Goal: Task Accomplishment & Management: Manage account settings

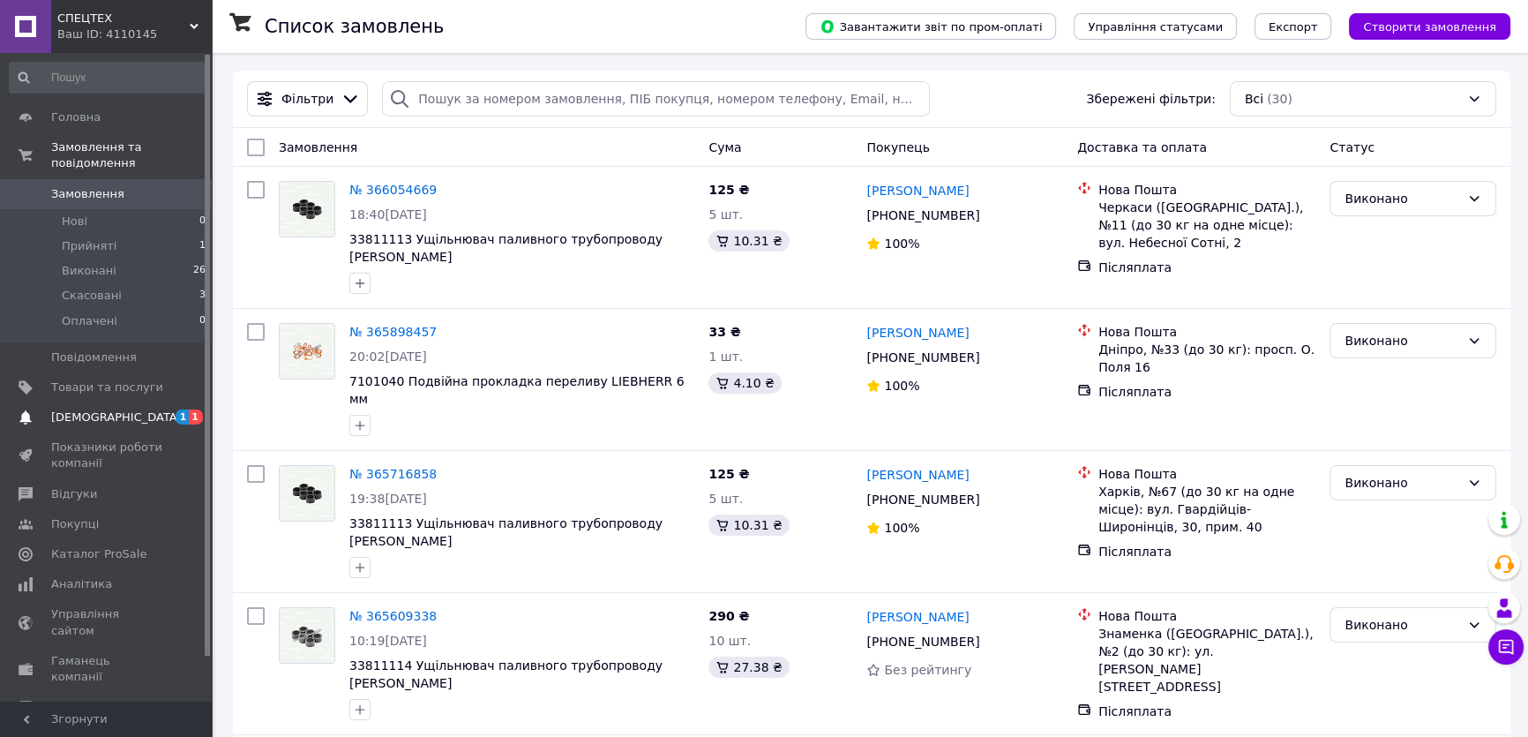
click at [157, 409] on span "[DEMOGRAPHIC_DATA]" at bounding box center [107, 417] width 112 height 16
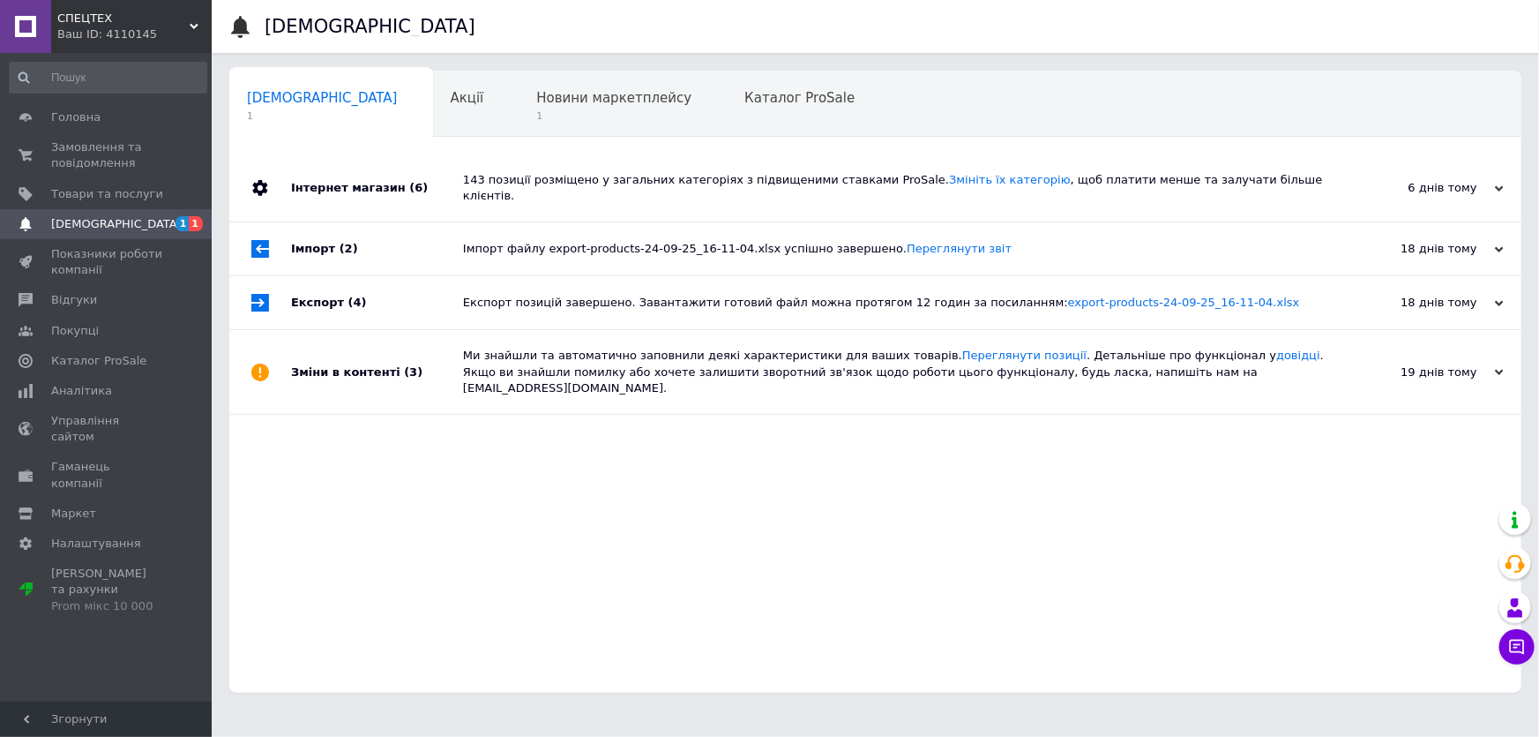
click at [491, 330] on div "Ми знайшли та автоматично заповнили деякі характеристики для ваших товарів. Пер…" at bounding box center [895, 372] width 865 height 84
click at [494, 295] on div "Експорт позицій завершено. Завантажити готовий файл можна протягом 12 годин за …" at bounding box center [895, 303] width 865 height 16
click at [485, 241] on div "Імпорт файлу export-products-24-09-25_16-11-04.xlsx успішно завершено. Переглян…" at bounding box center [895, 249] width 865 height 16
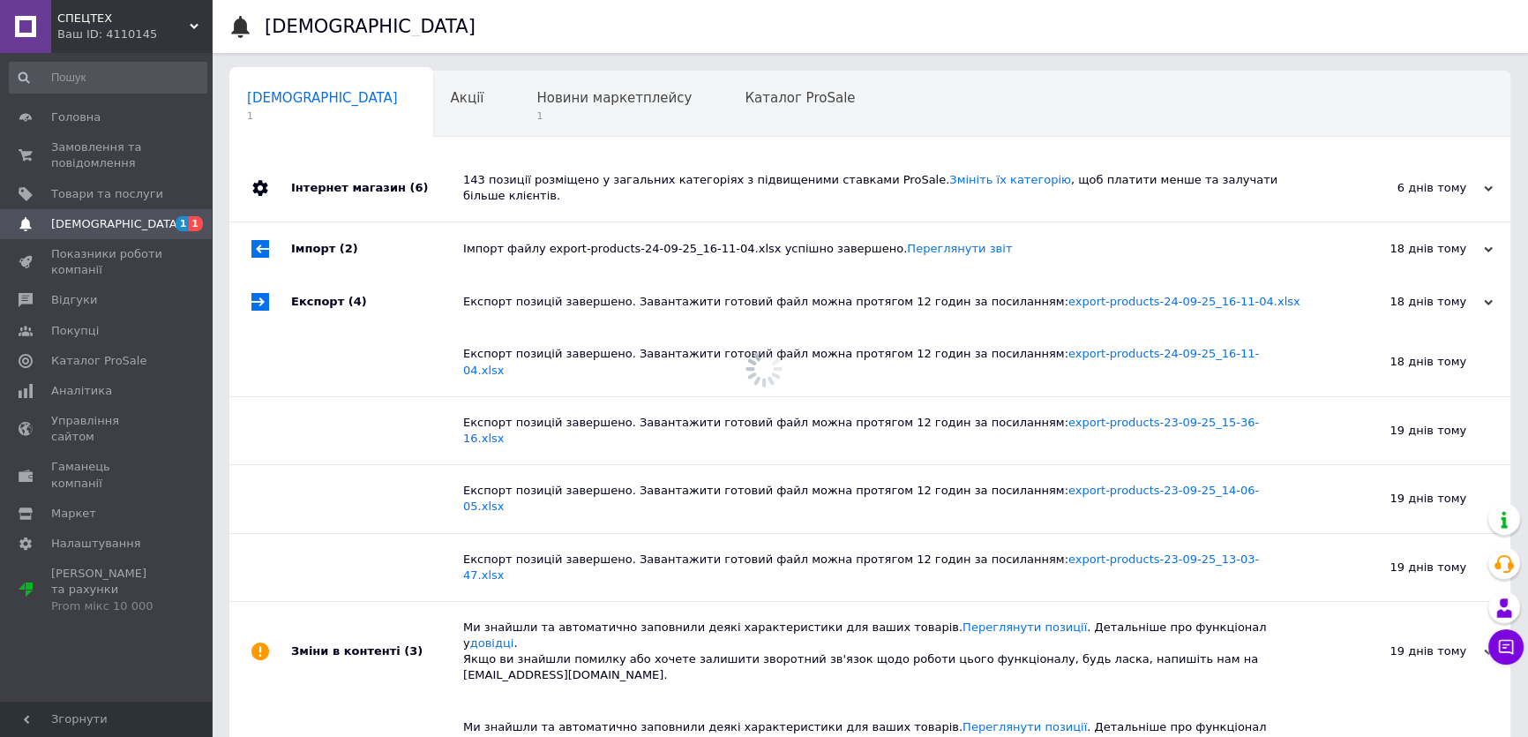
click at [493, 182] on div "143 позиції розміщено у загальних категоріях з підвищеними ставками ProSale. Зм…" at bounding box center [889, 188] width 853 height 32
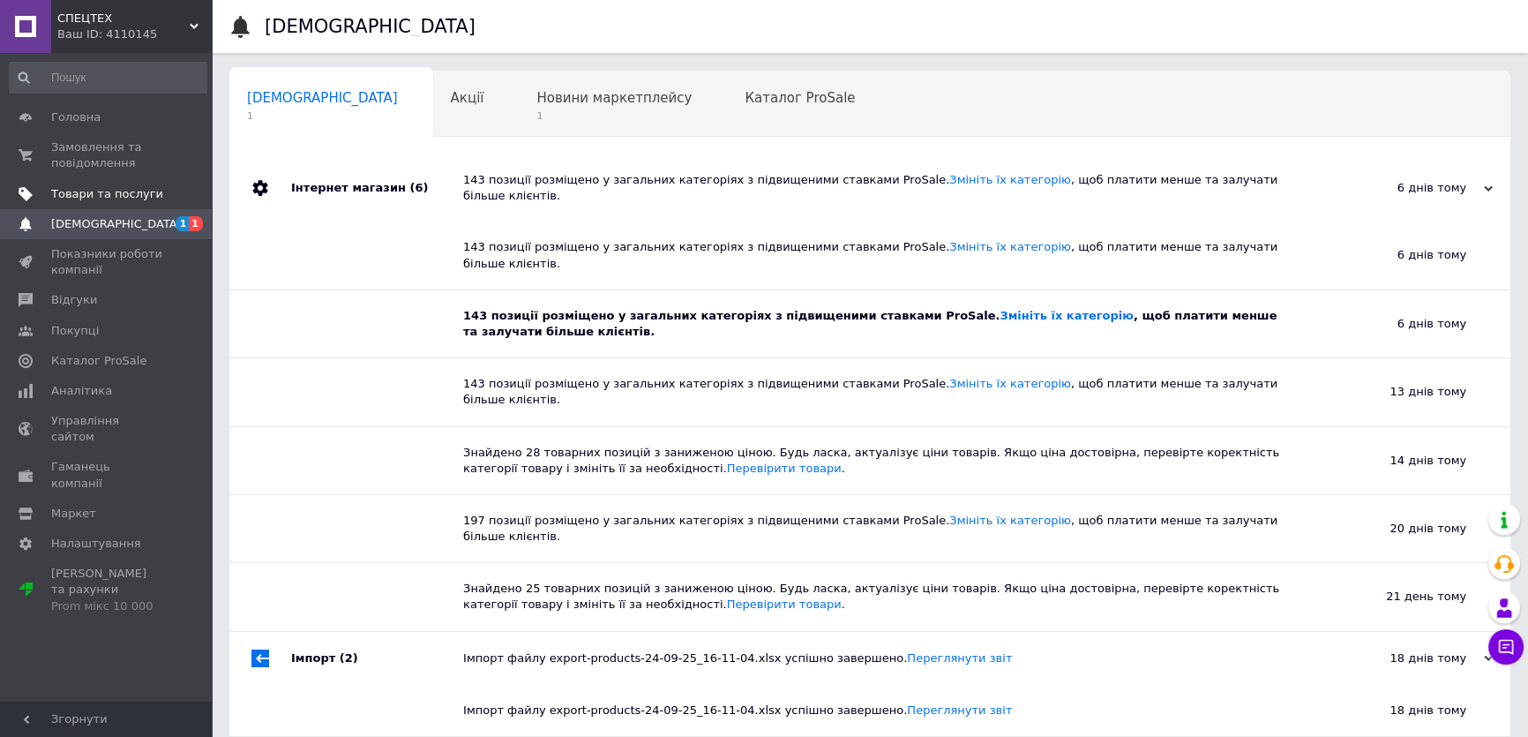
click at [134, 179] on link "Товари та послуги" at bounding box center [108, 194] width 216 height 30
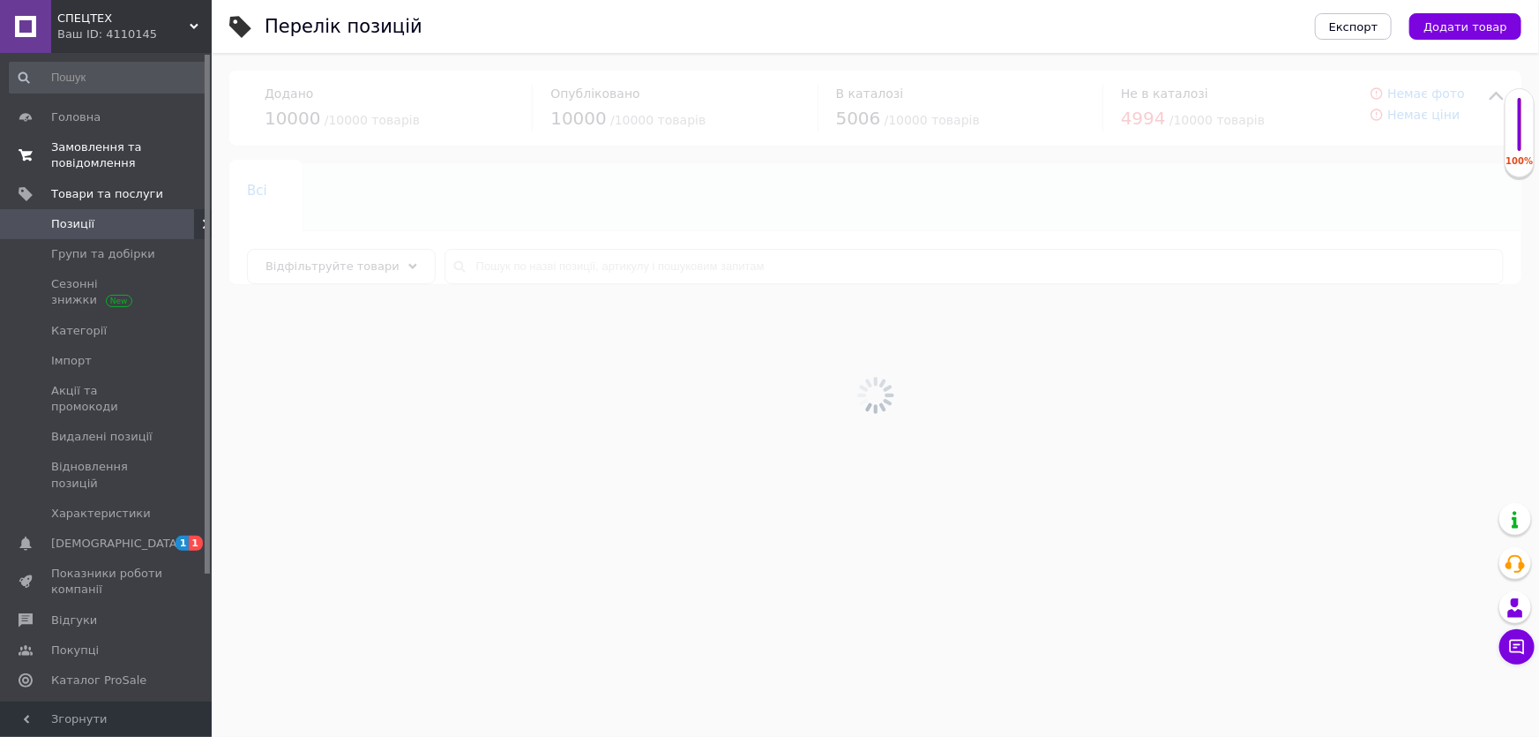
click at [96, 166] on span "Замовлення та повідомлення" at bounding box center [107, 155] width 112 height 32
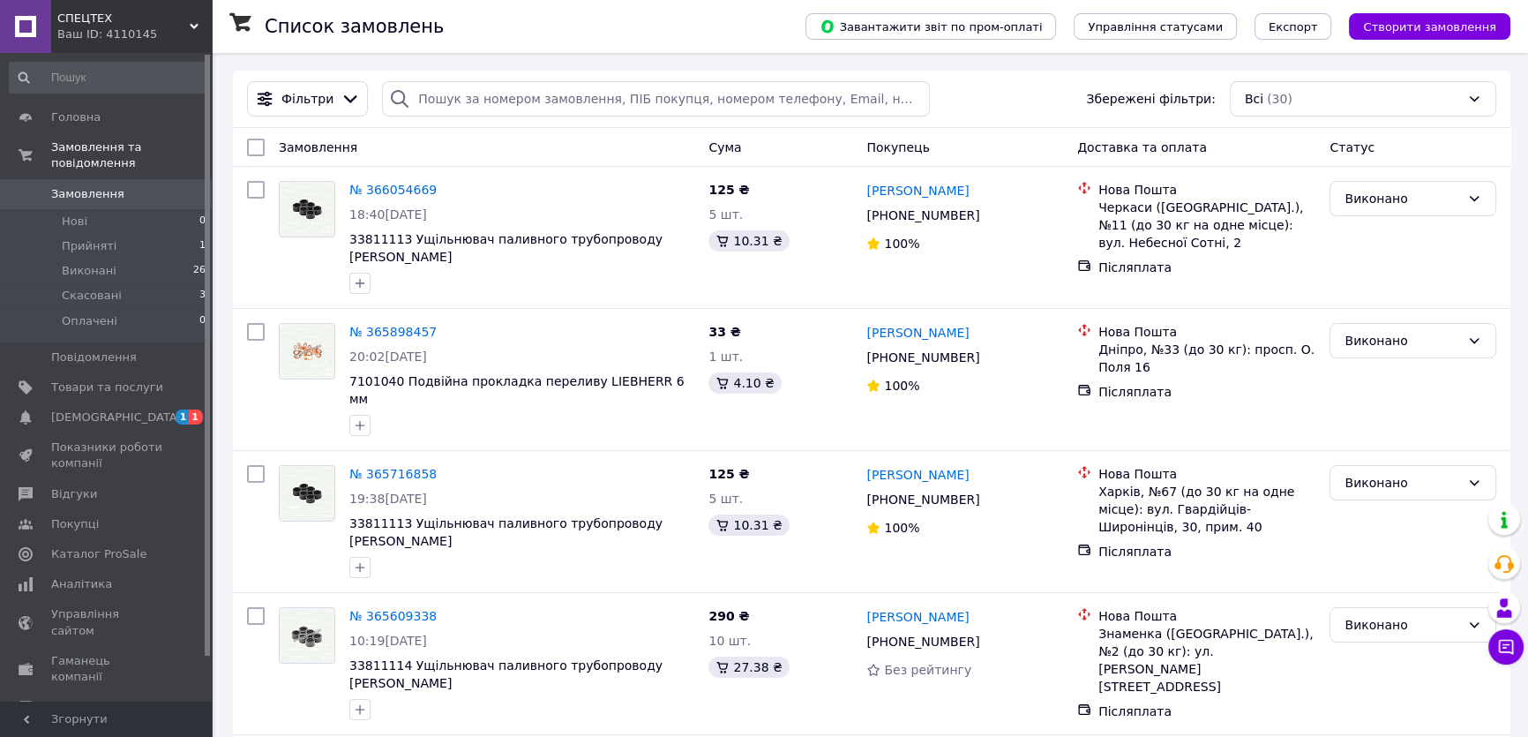
click at [255, 146] on input "checkbox" at bounding box center [256, 148] width 18 height 18
checkbox input "true"
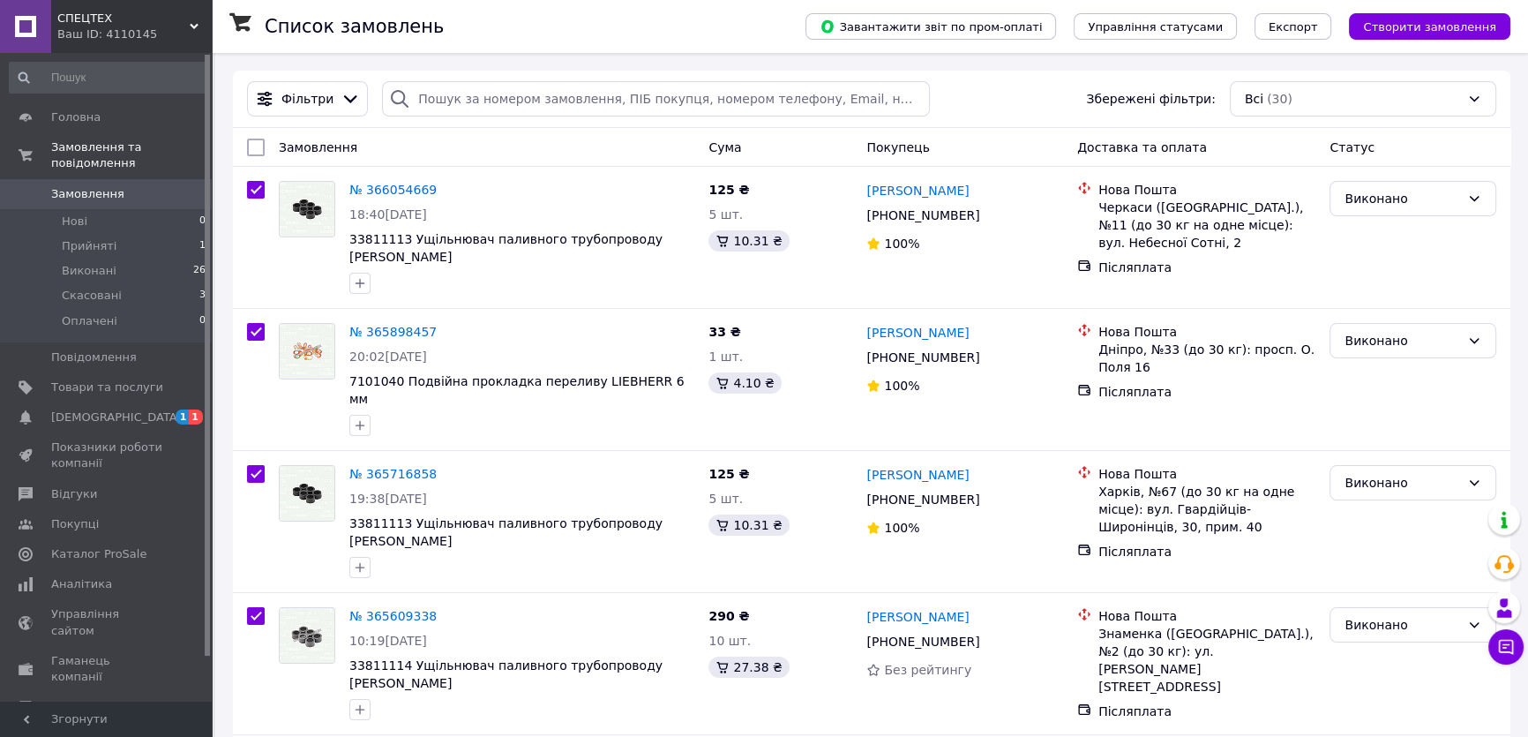
checkbox input "true"
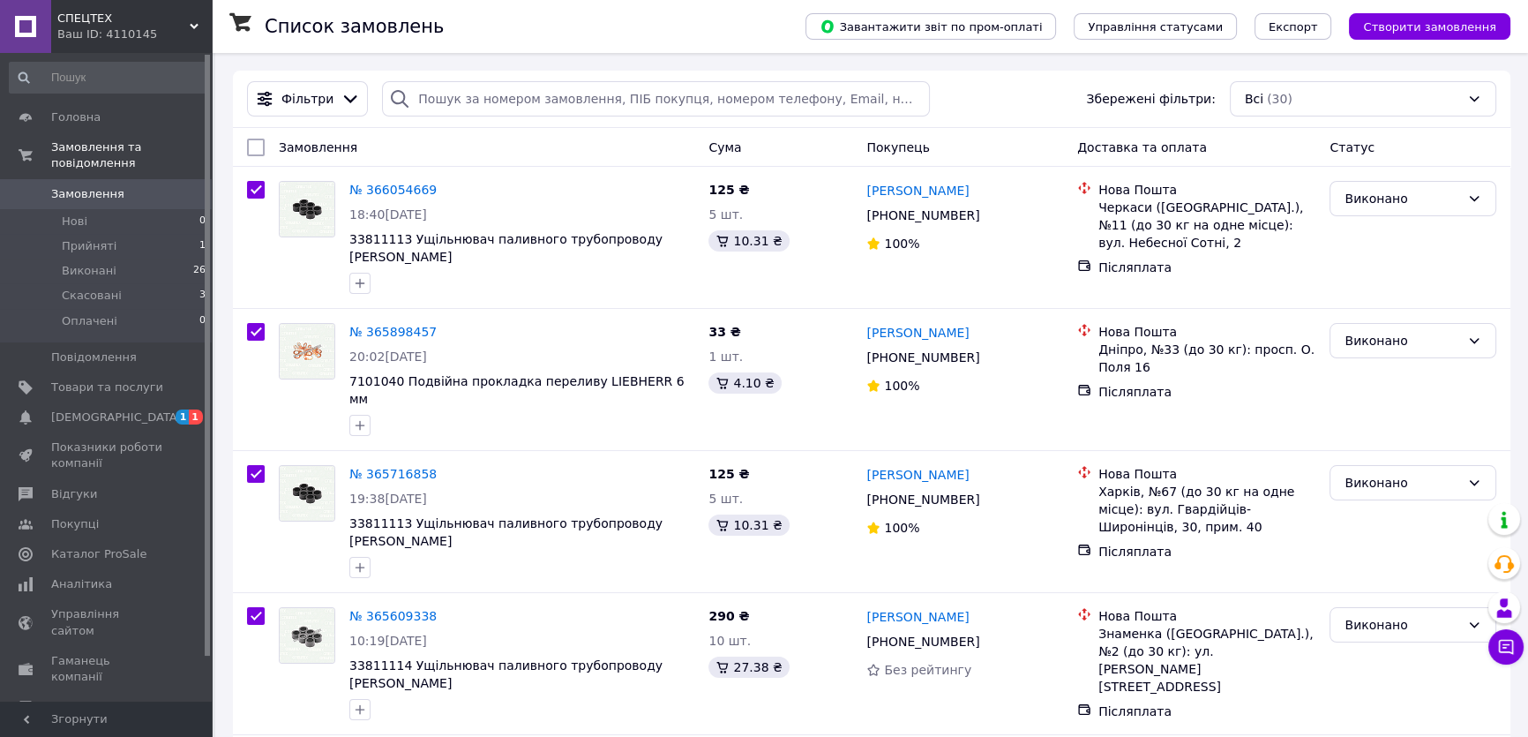
checkbox input "true"
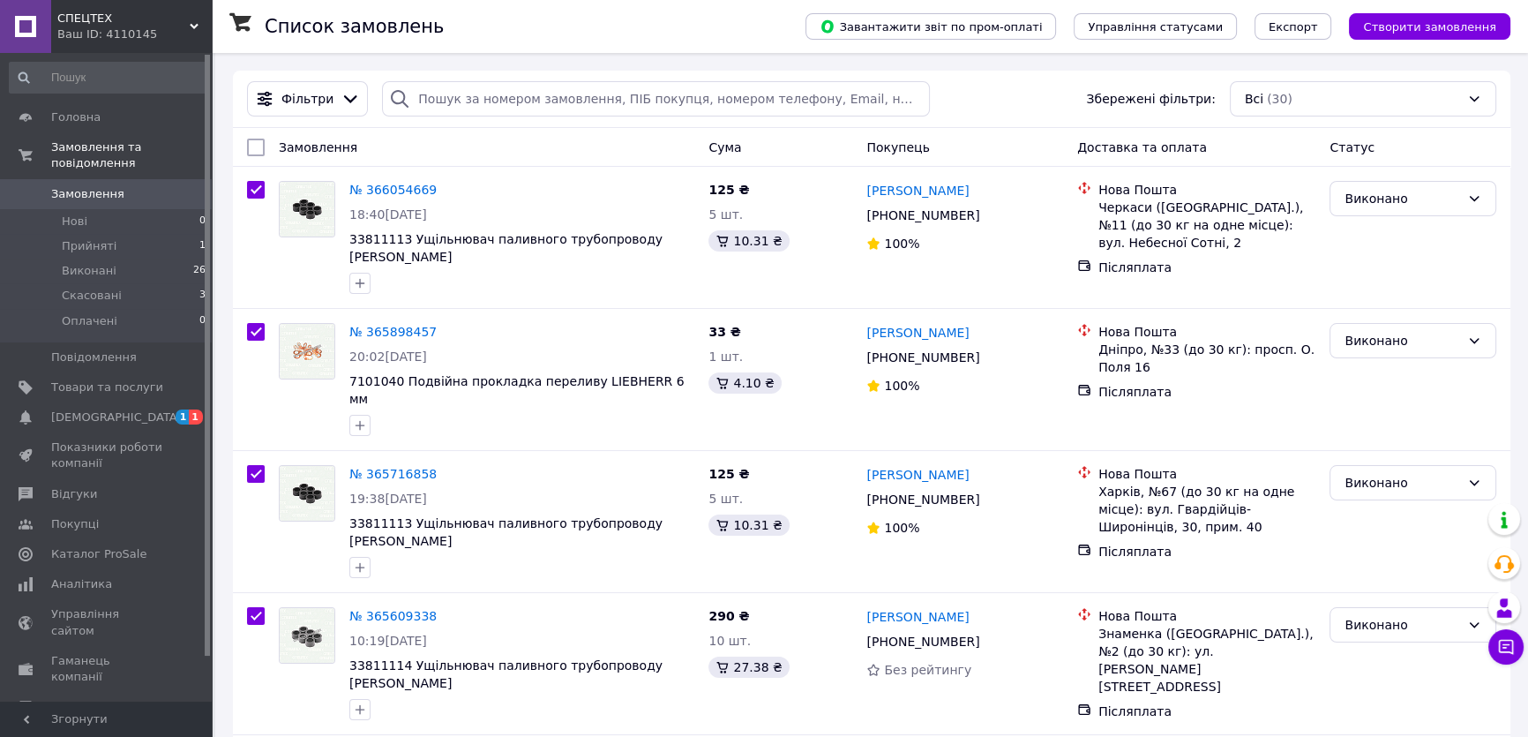
checkbox input "true"
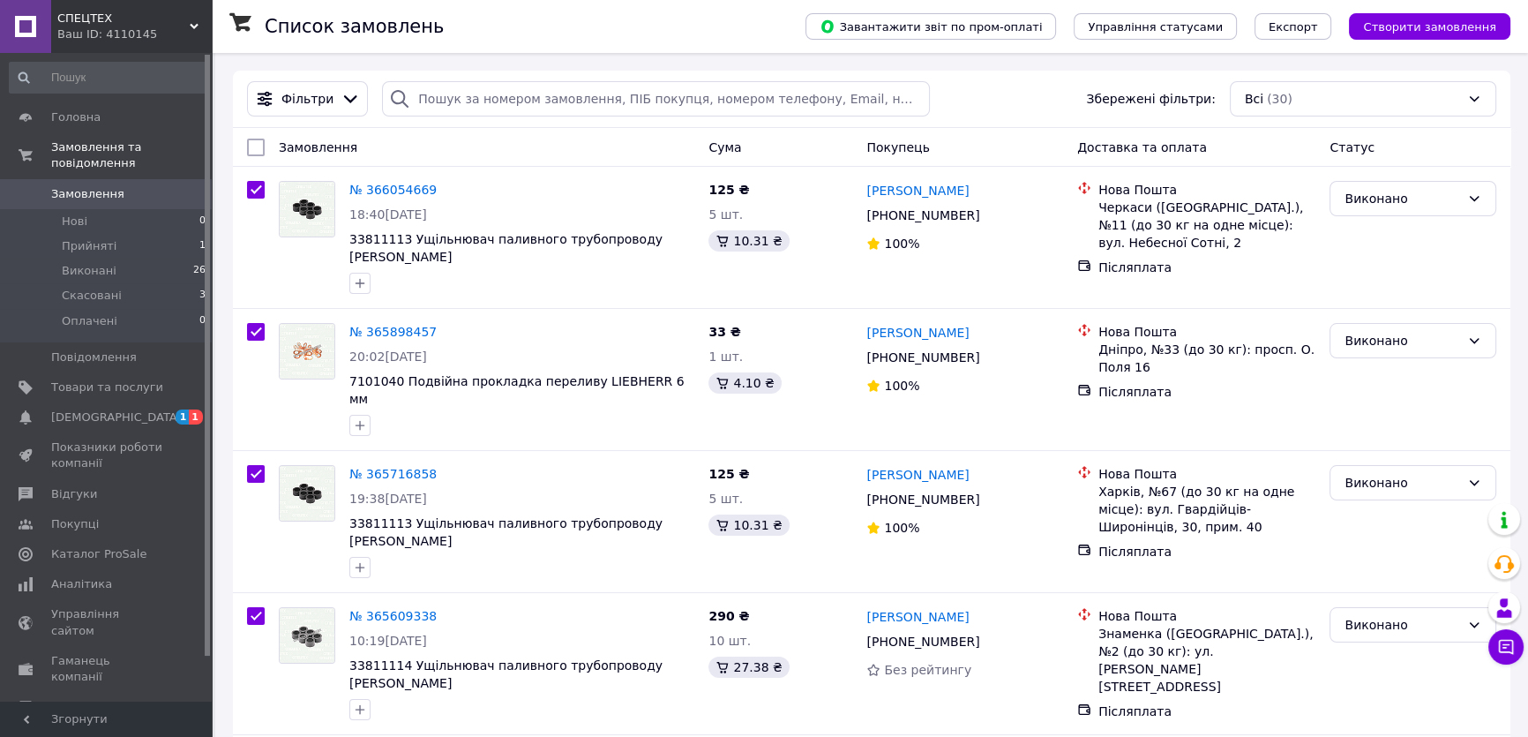
checkbox input "true"
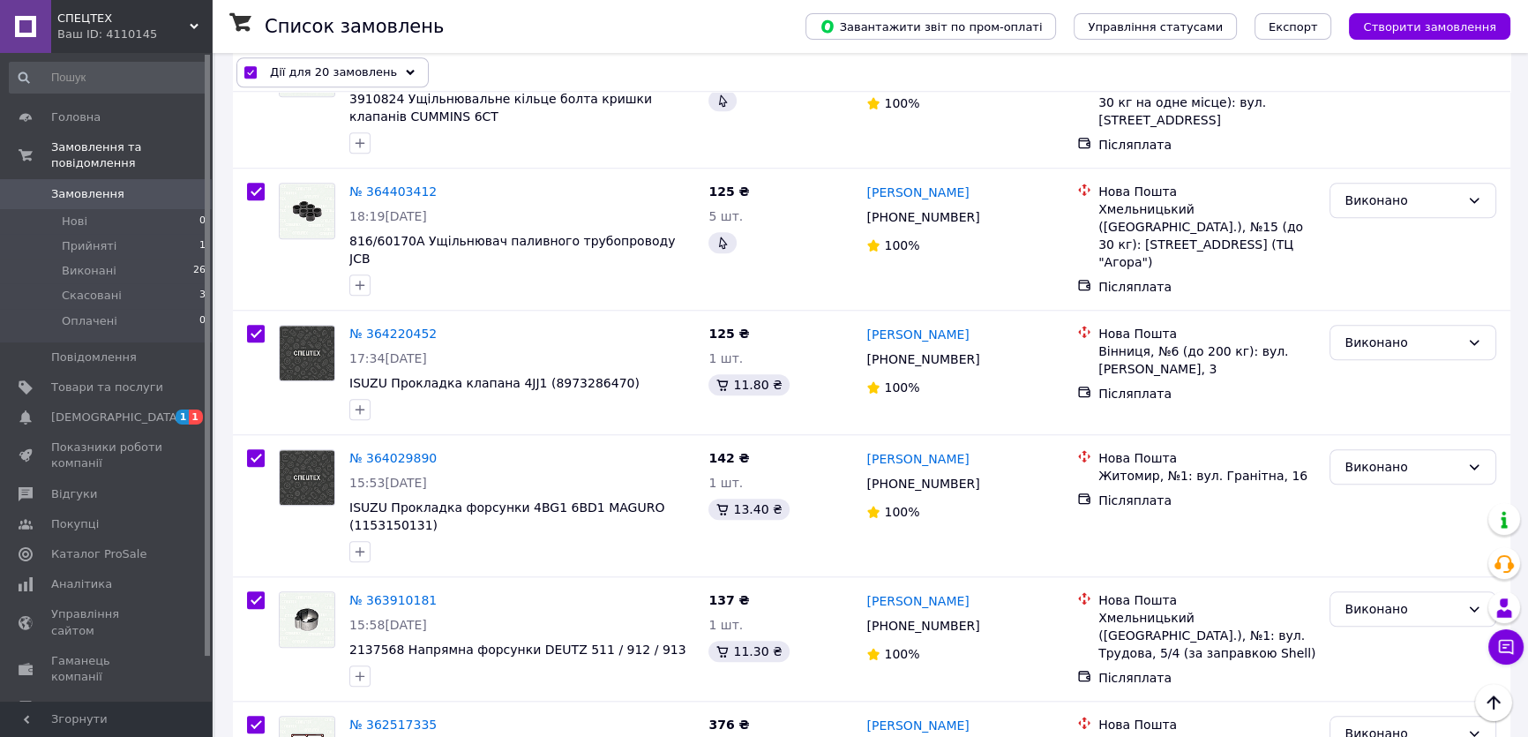
scroll to position [2100, 0]
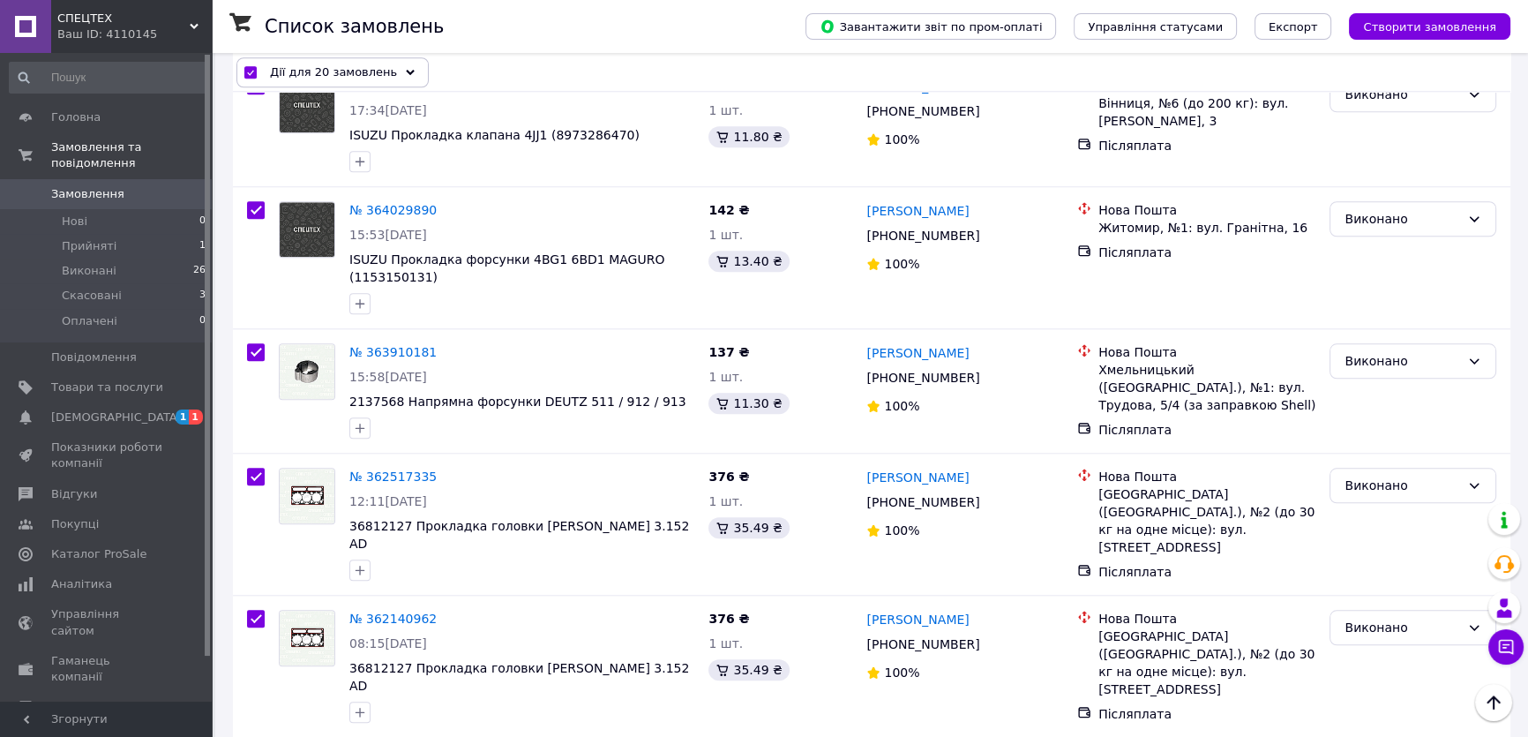
checkbox input "false"
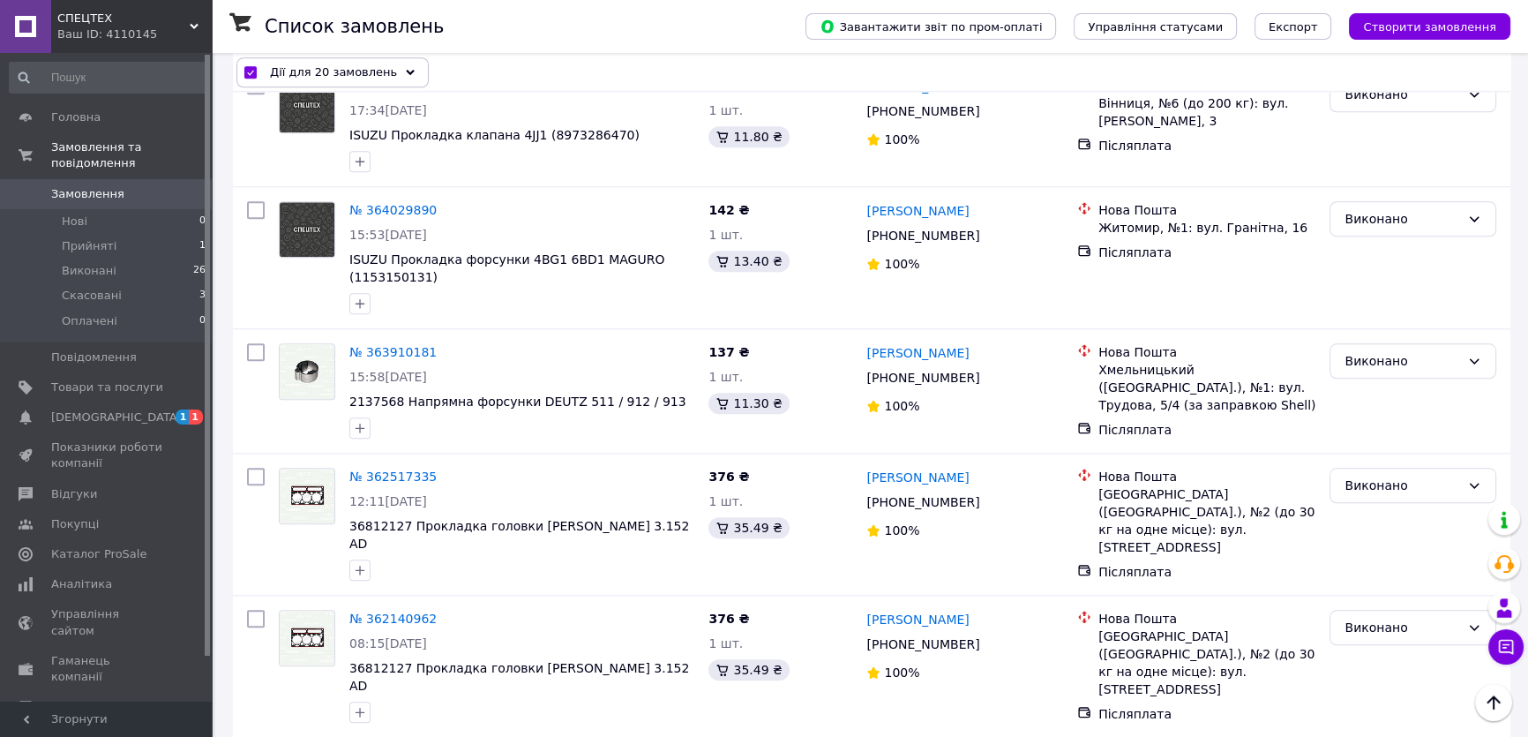
checkbox input "false"
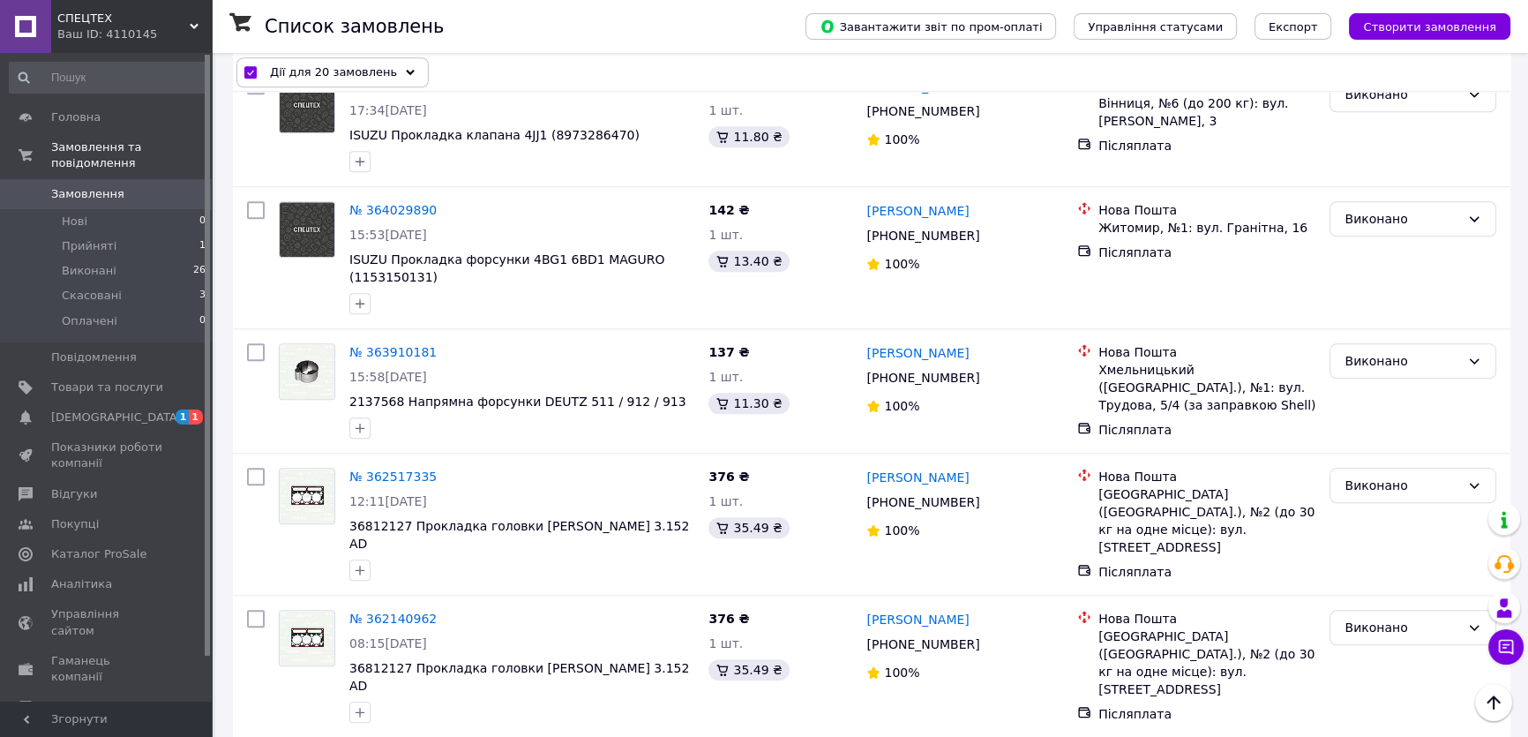
checkbox input "false"
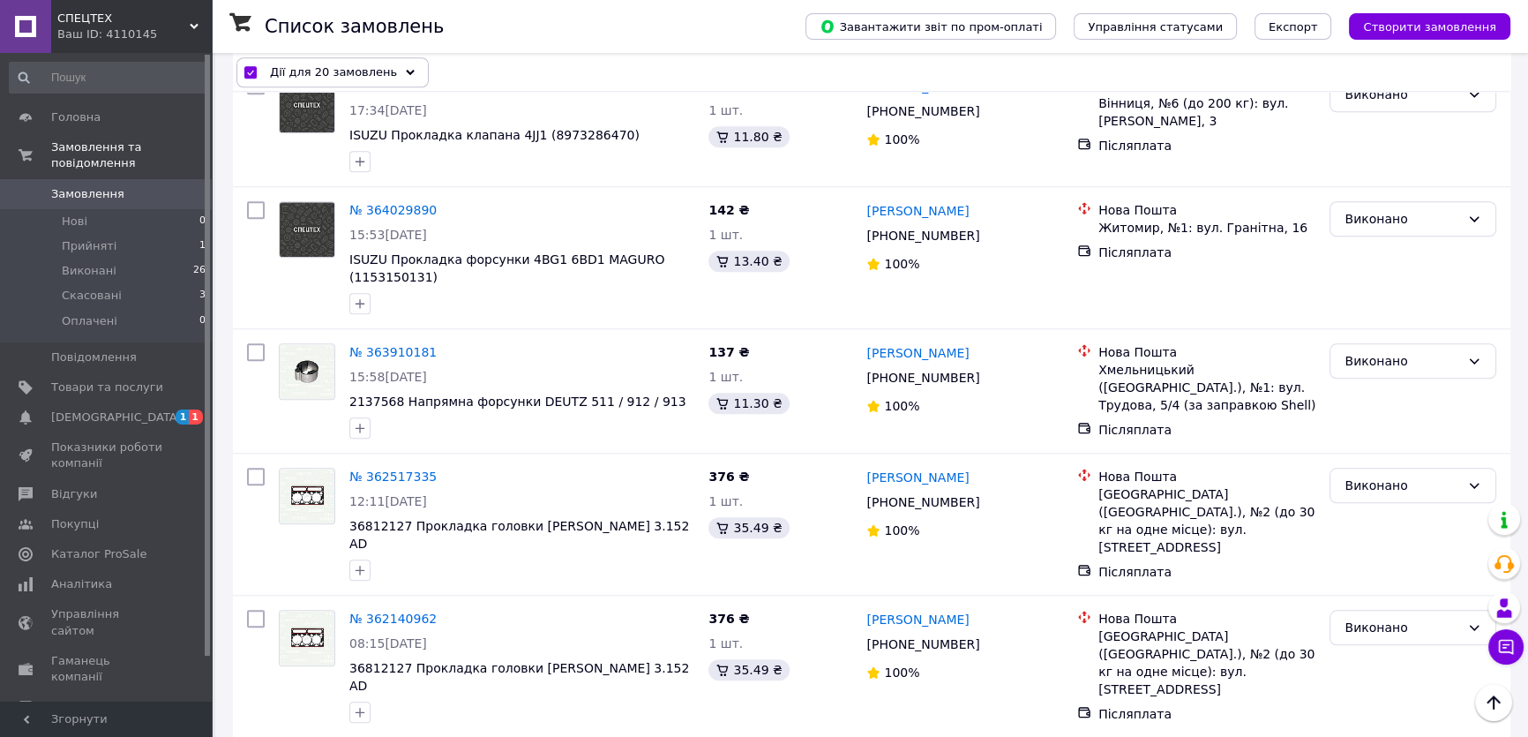
checkbox input "false"
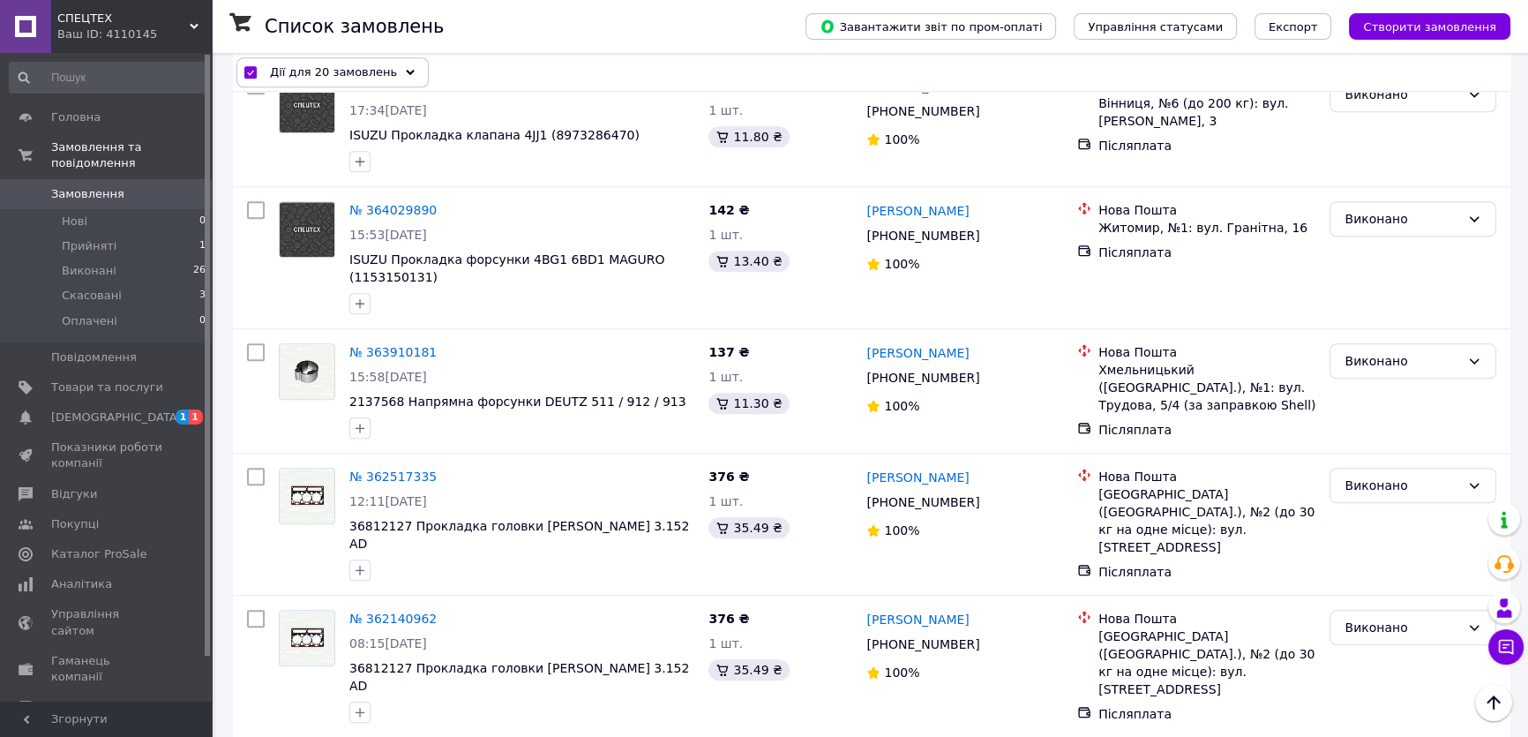
checkbox input "false"
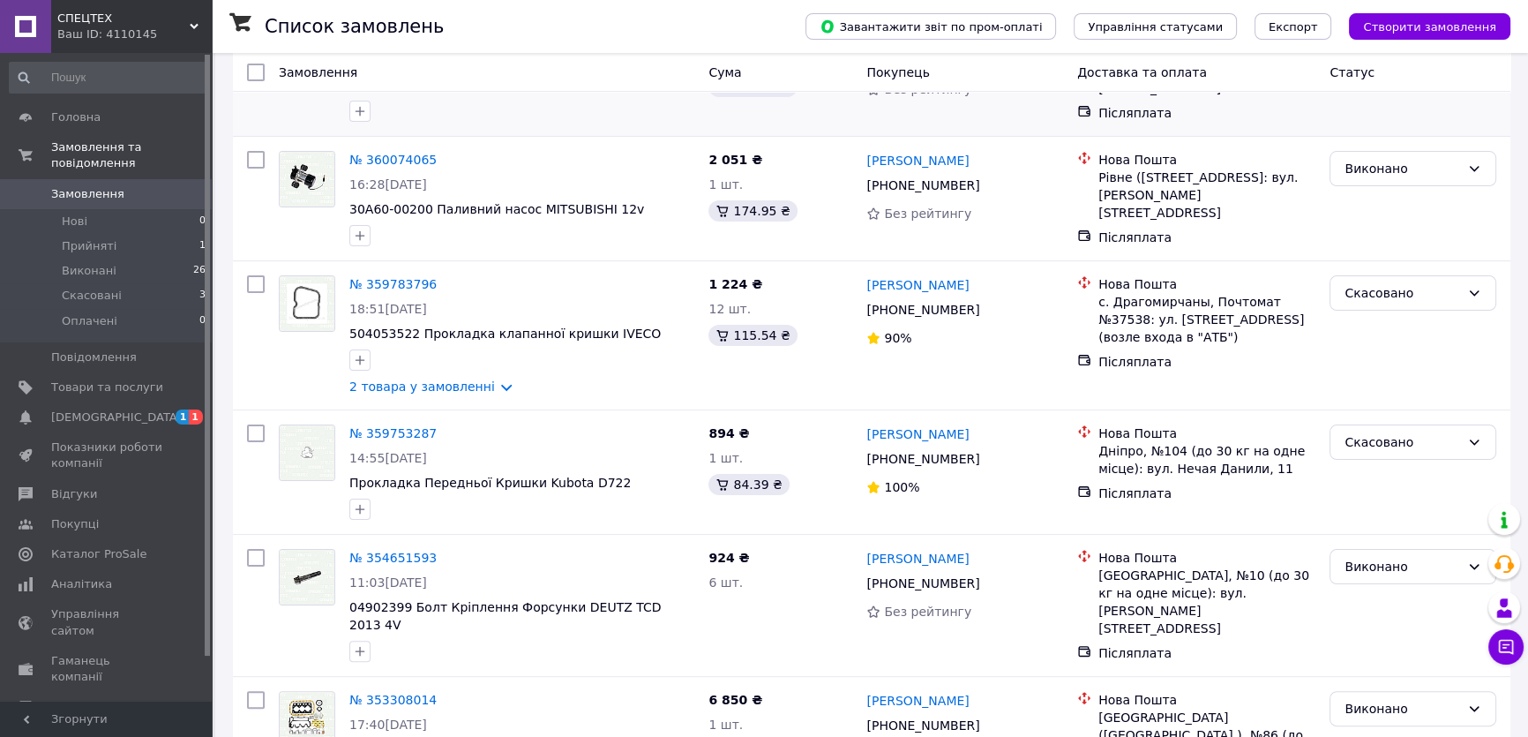
scroll to position [427, 0]
